Goal: Navigation & Orientation: Find specific page/section

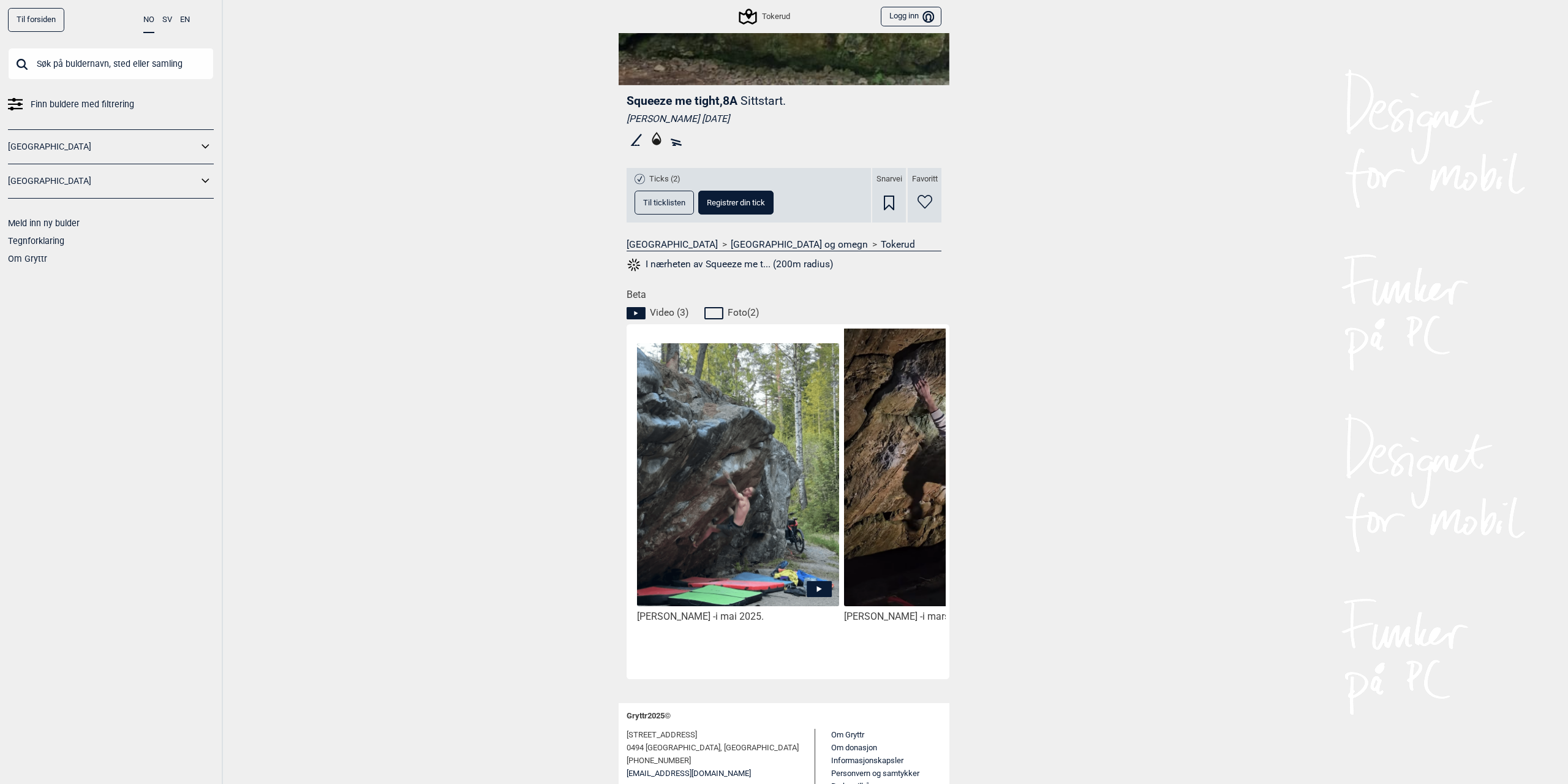
scroll to position [287, 0]
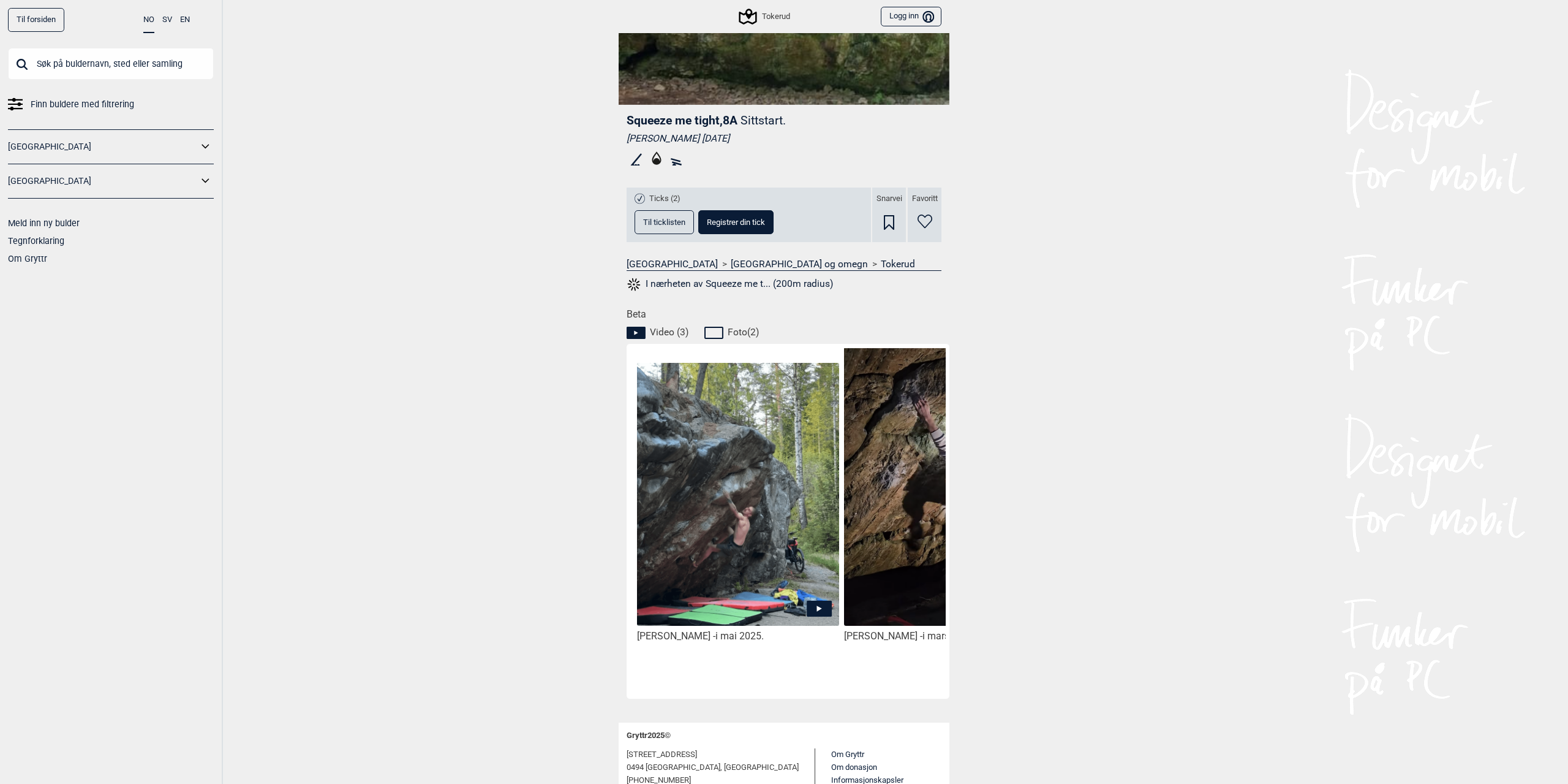
click at [1401, 628] on div "Til forsiden NO SV EN Finn buldere med filtrering Norge Sverige Meld inn ny bul…" at bounding box center [784, 392] width 1568 height 784
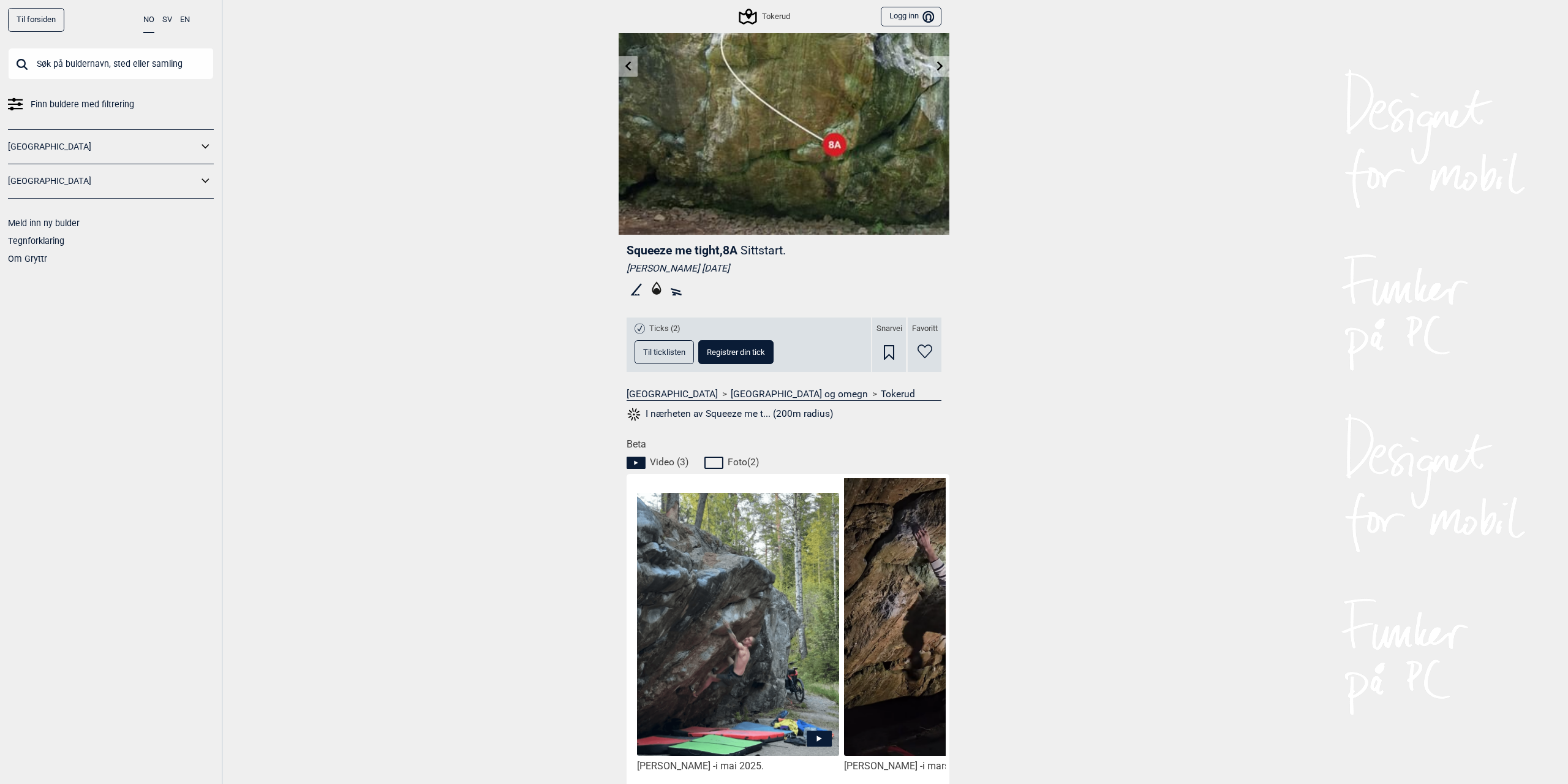
scroll to position [0, 0]
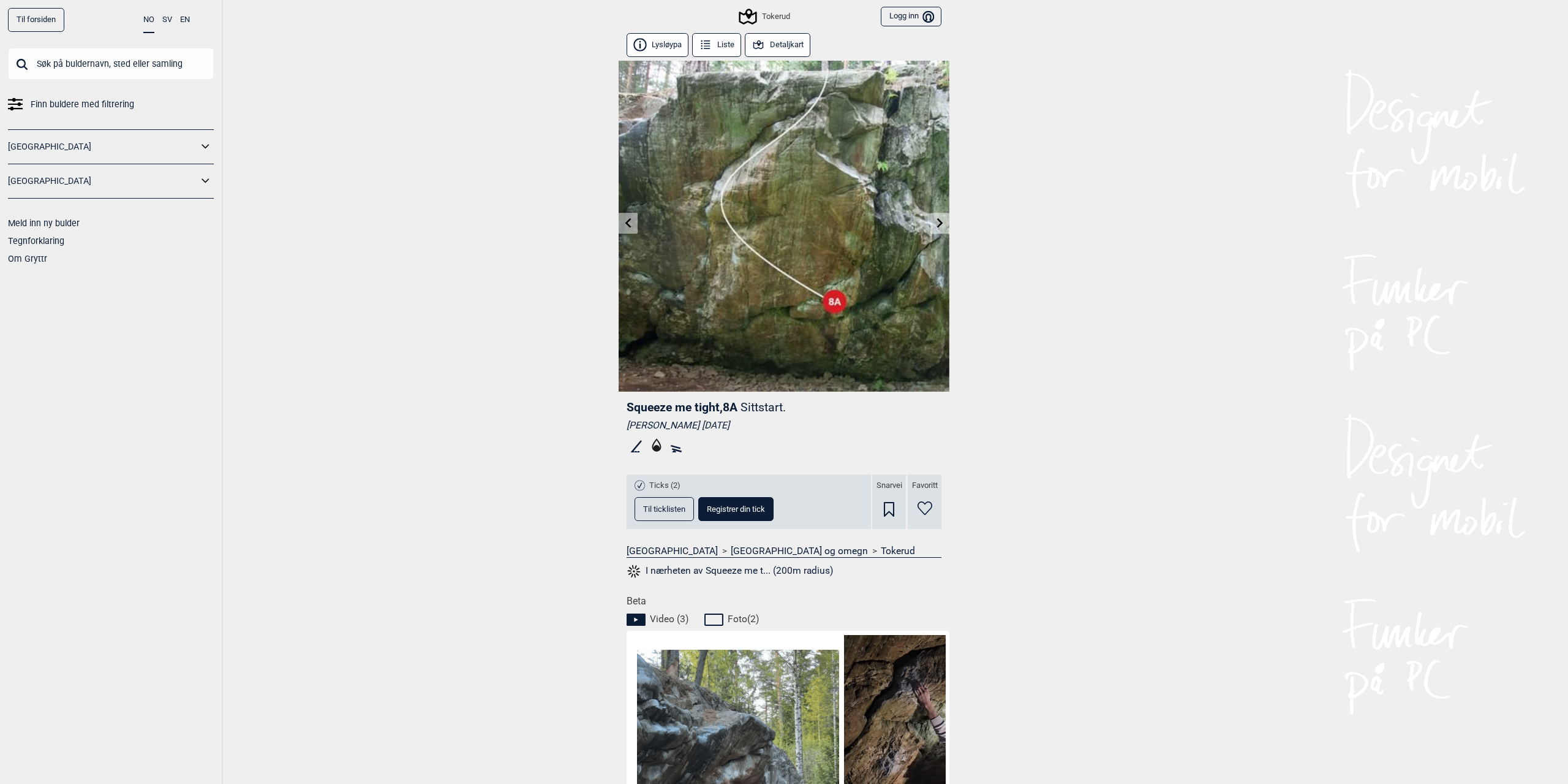
click at [939, 217] on icon at bounding box center [939, 222] width 10 height 10
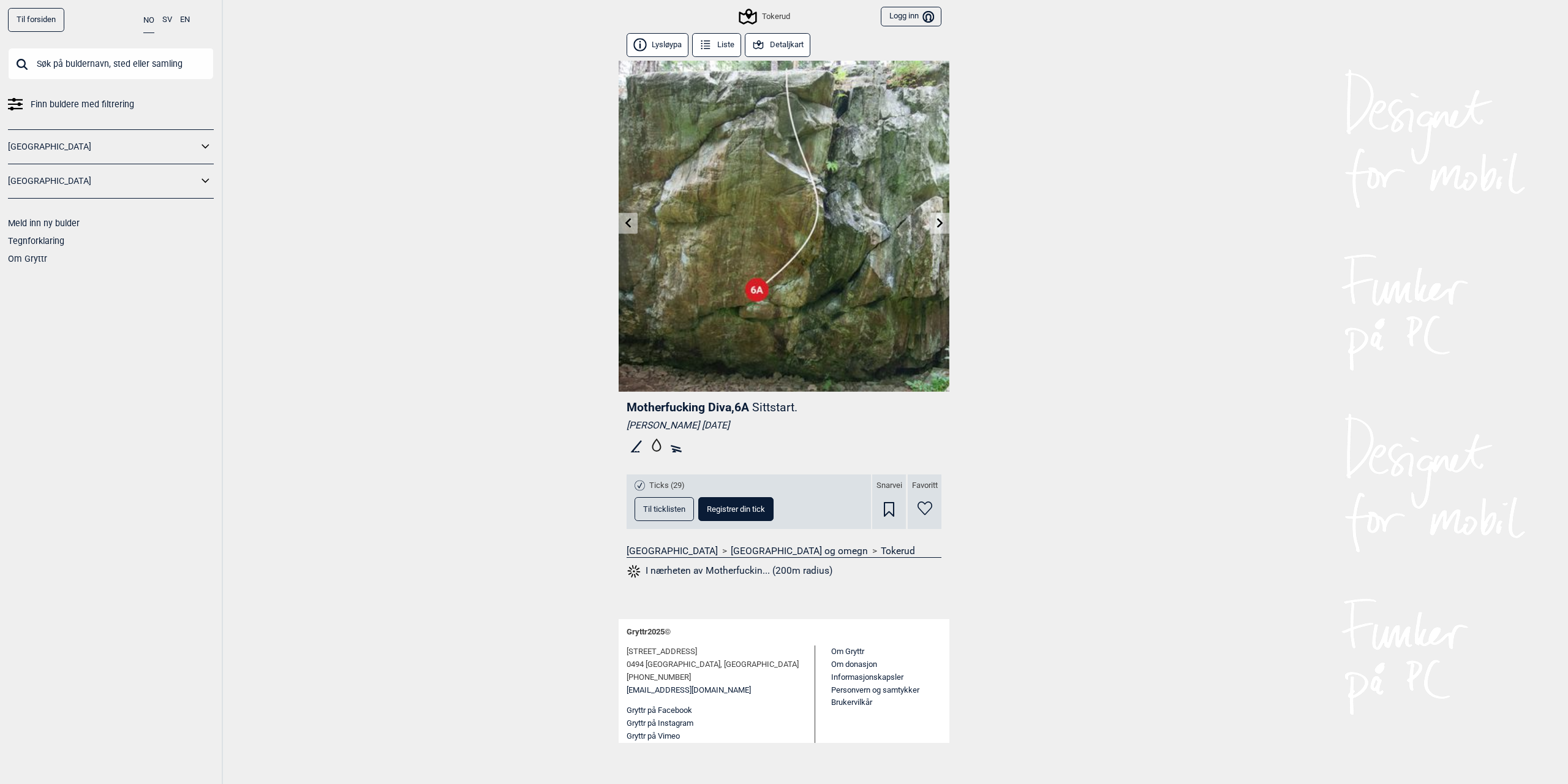
click at [938, 222] on icon at bounding box center [939, 222] width 10 height 10
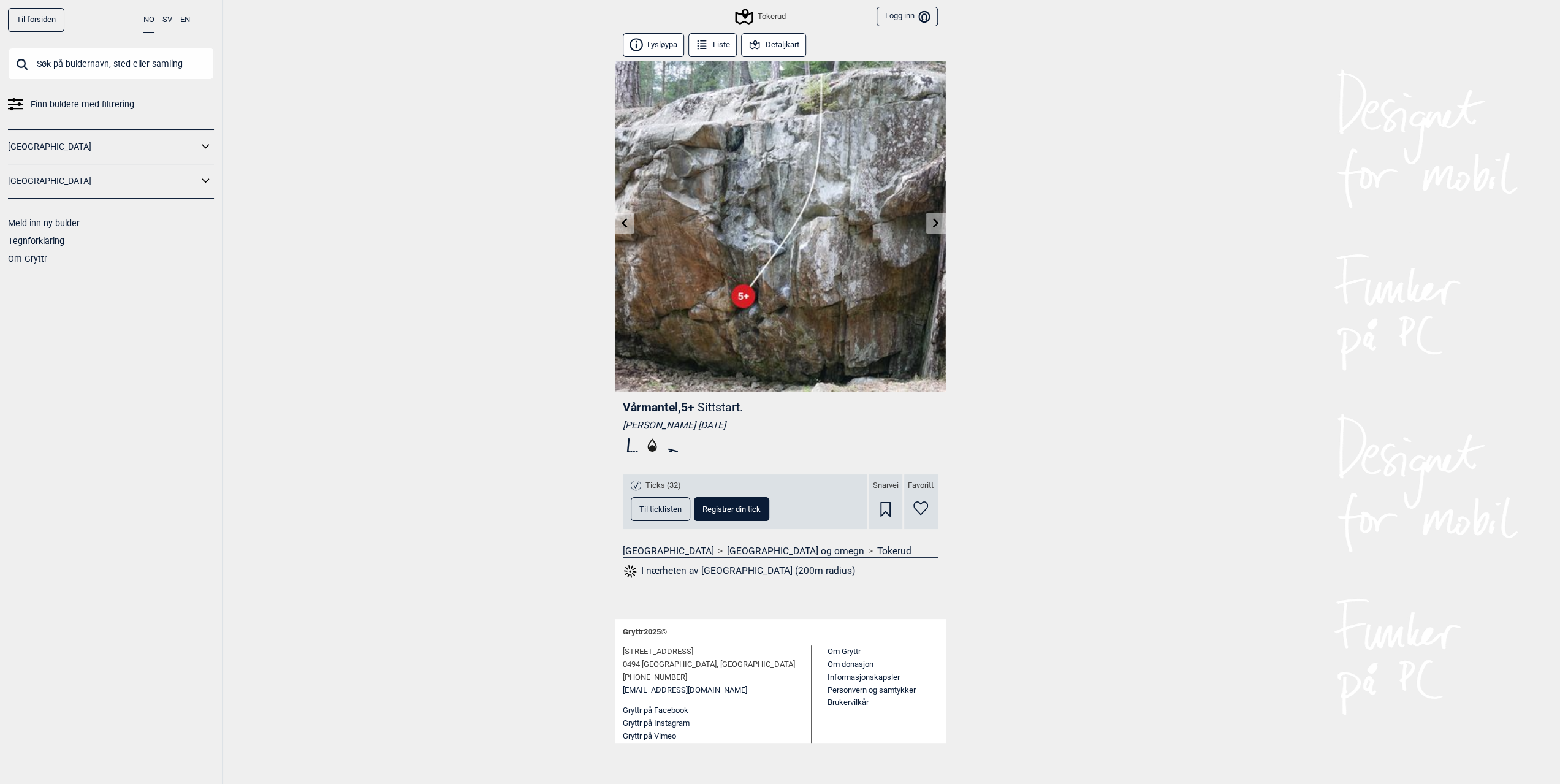
click at [627, 225] on icon at bounding box center [623, 222] width 10 height 10
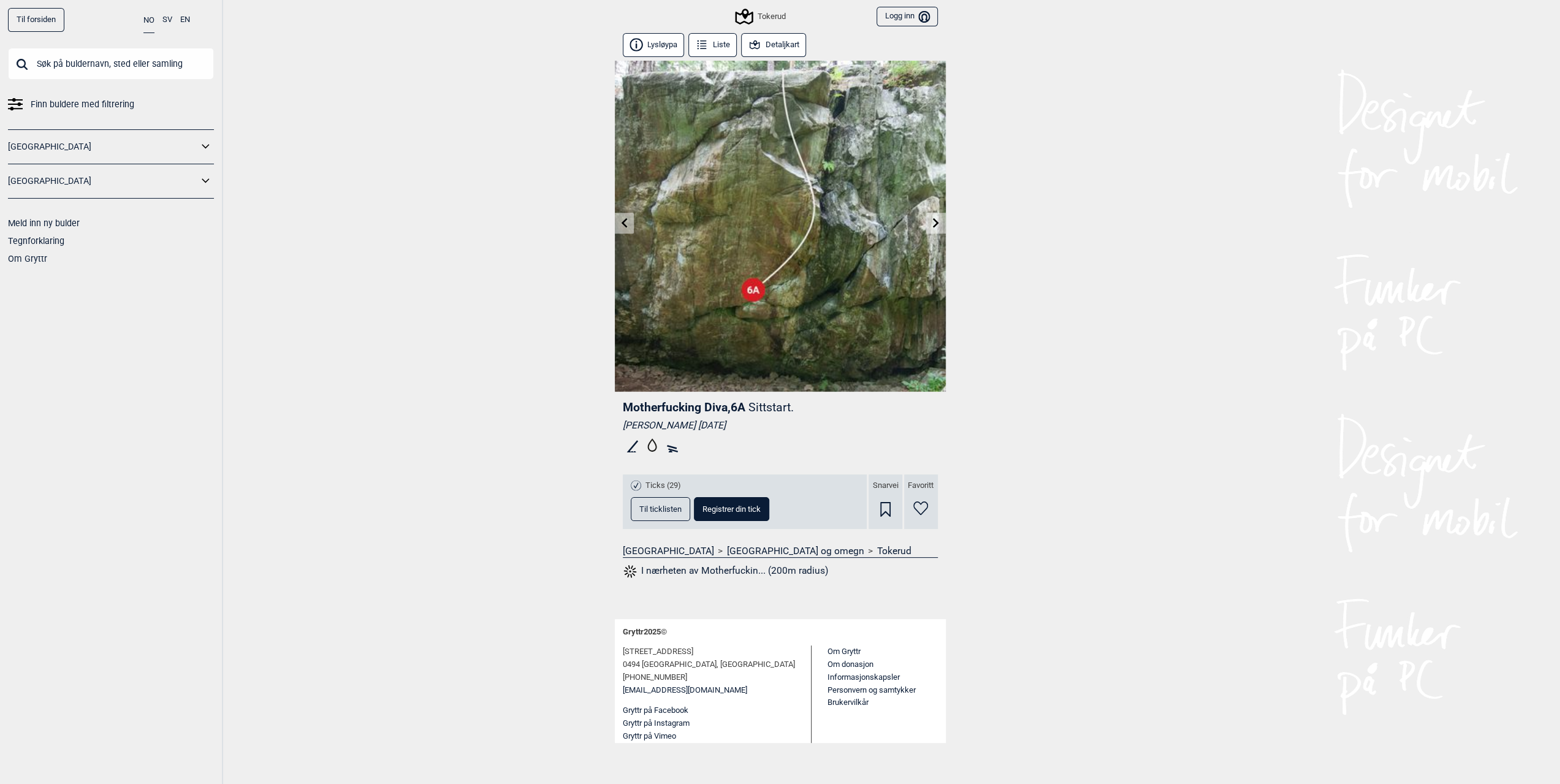
click at [627, 225] on icon at bounding box center [623, 222] width 10 height 10
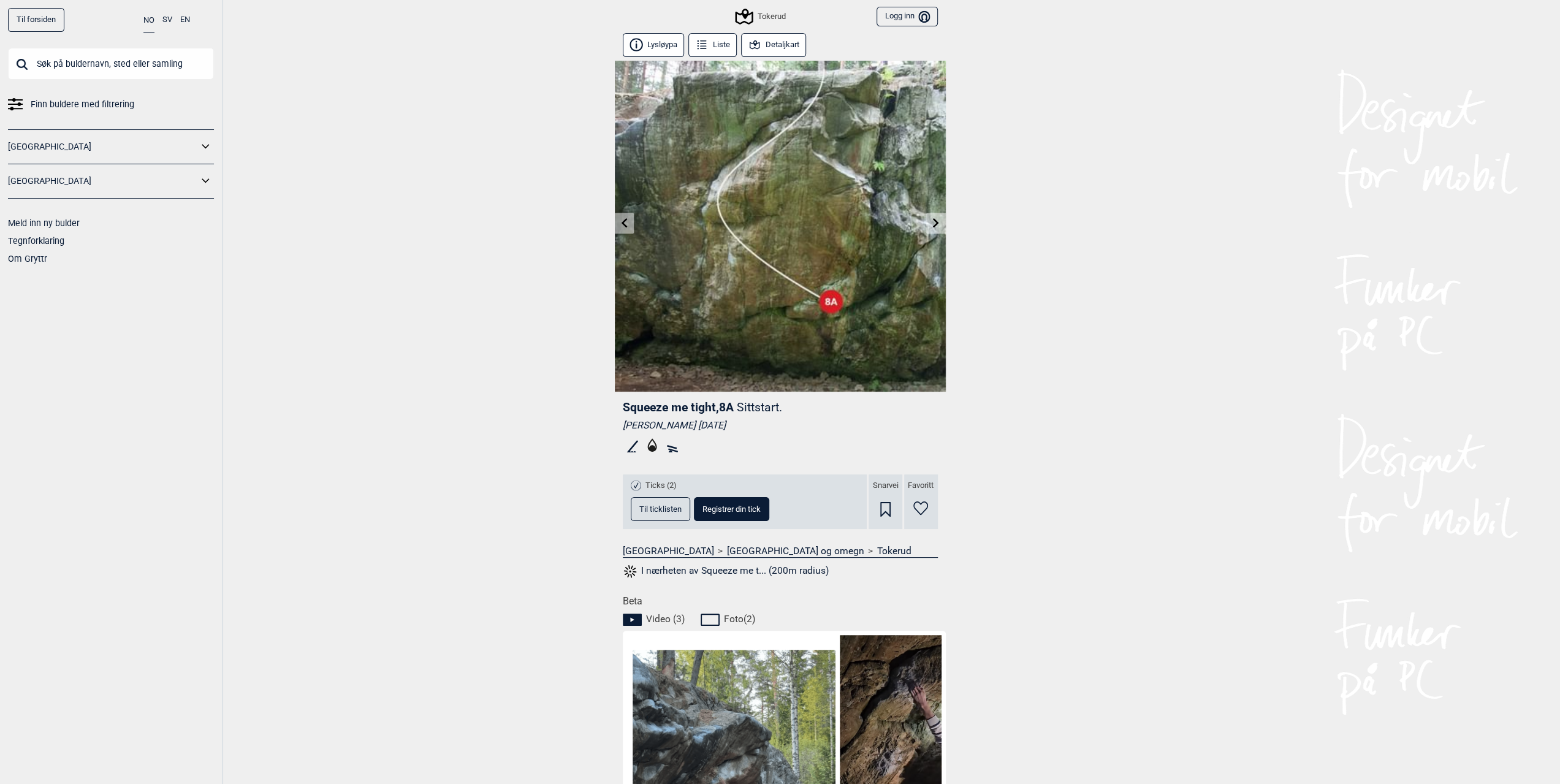
click at [627, 225] on icon at bounding box center [623, 222] width 10 height 10
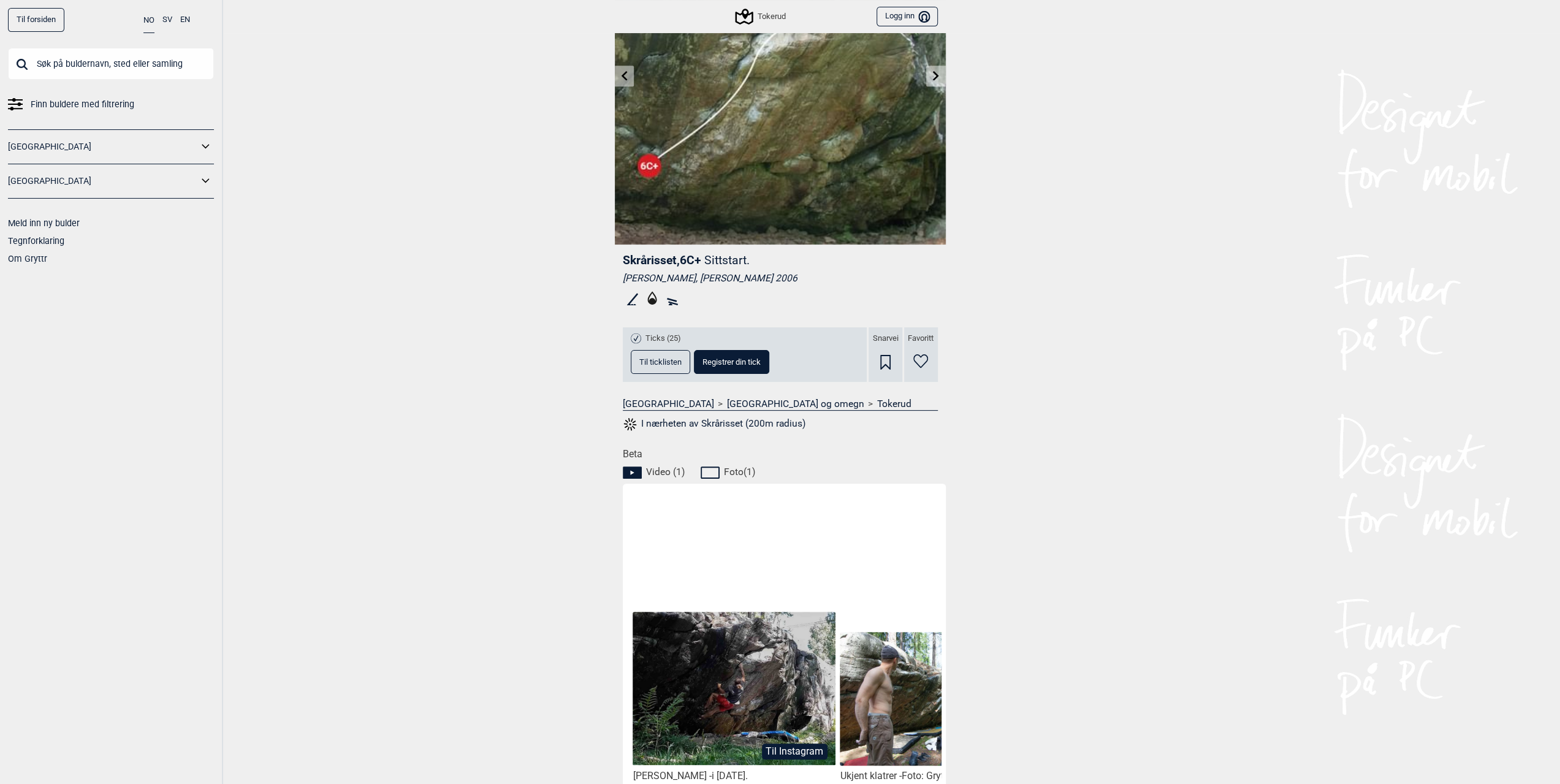
scroll to position [245, 0]
